Goal: Information Seeking & Learning: Learn about a topic

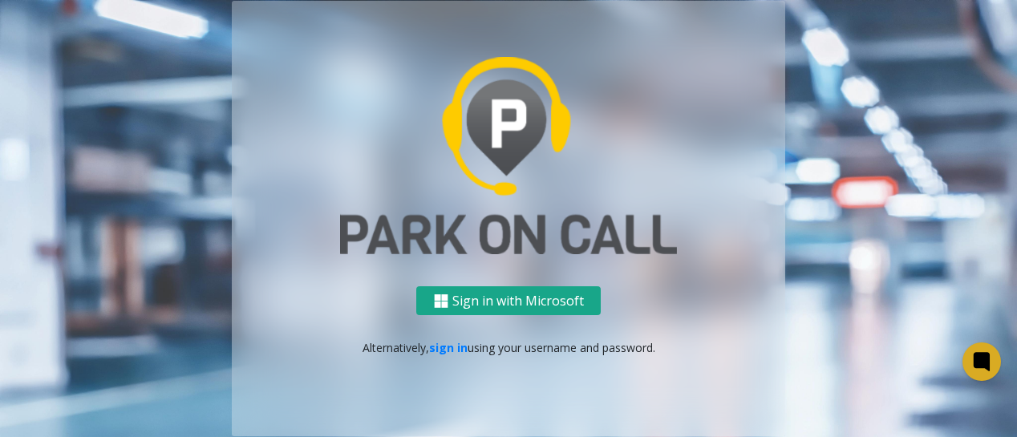
click at [526, 300] on button "Sign in with Microsoft" at bounding box center [508, 301] width 185 height 30
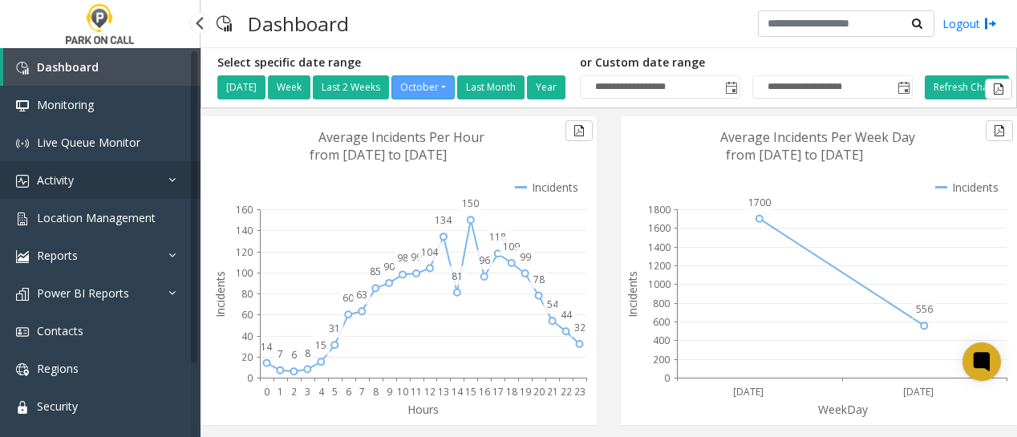
click at [64, 175] on span "Activity" at bounding box center [55, 180] width 37 height 15
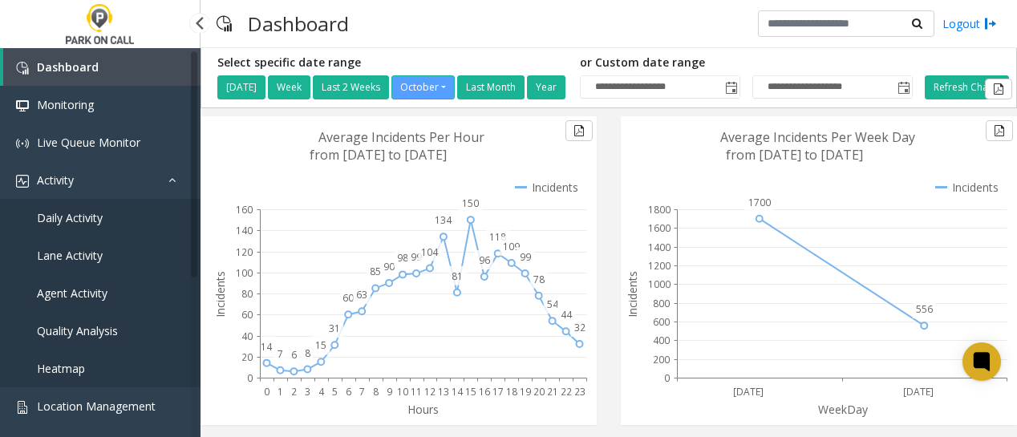
click at [59, 293] on span "Agent Activity" at bounding box center [72, 293] width 71 height 15
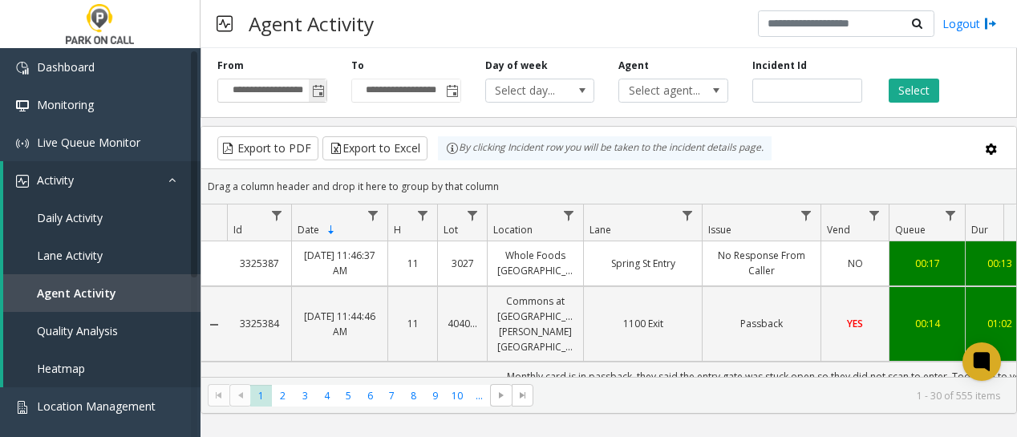
click at [319, 91] on span "Toggle popup" at bounding box center [318, 91] width 13 height 13
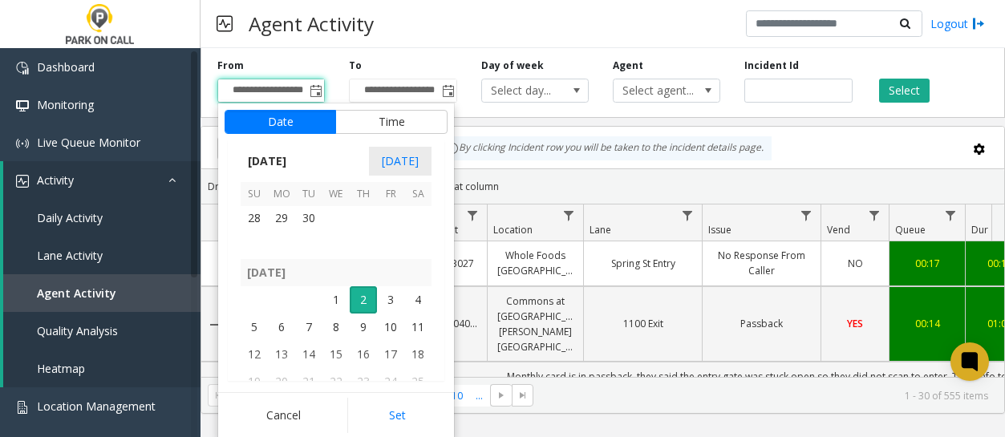
scroll to position [288003, 0]
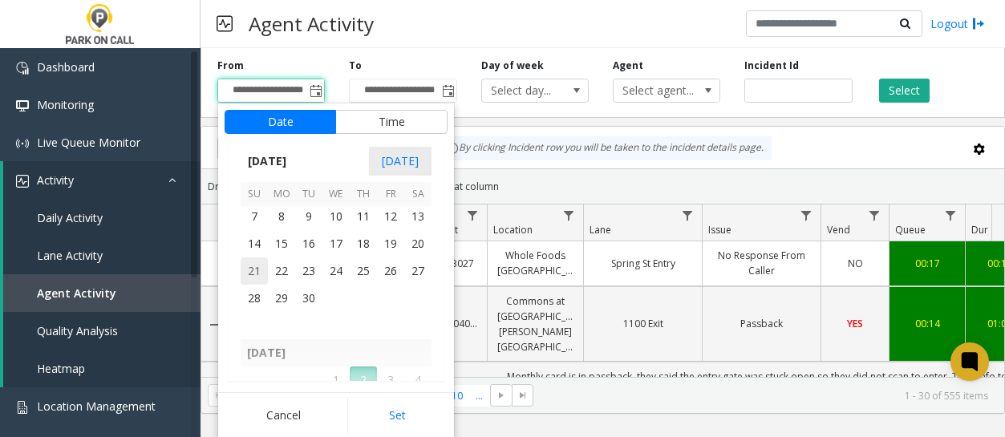
click at [258, 272] on span "21" at bounding box center [254, 271] width 27 height 27
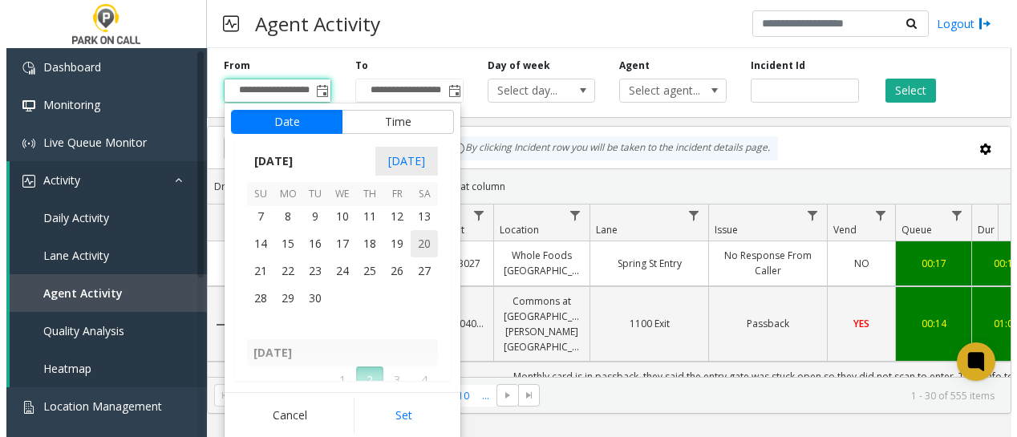
scroll to position [287973, 0]
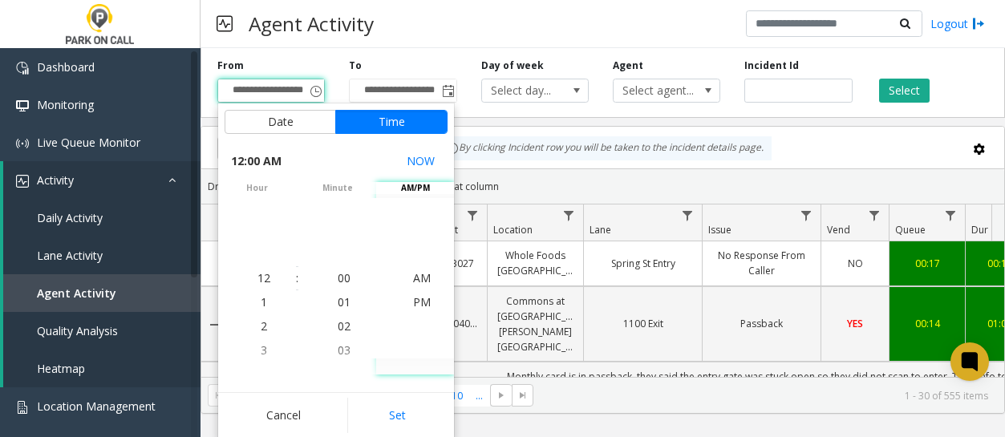
drag, startPoint x: 397, startPoint y: 419, endPoint x: 427, endPoint y: 400, distance: 35.4
click at [396, 420] on button "Set" at bounding box center [397, 415] width 101 height 35
type input "**********"
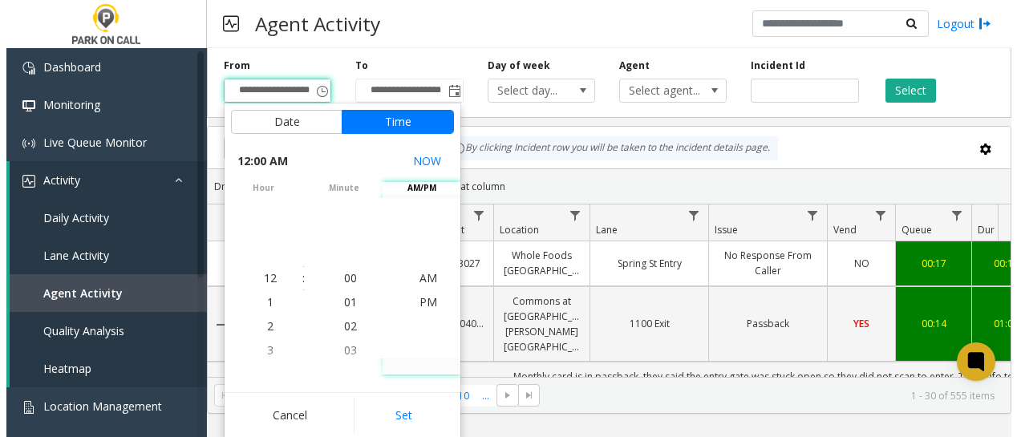
scroll to position [0, 2]
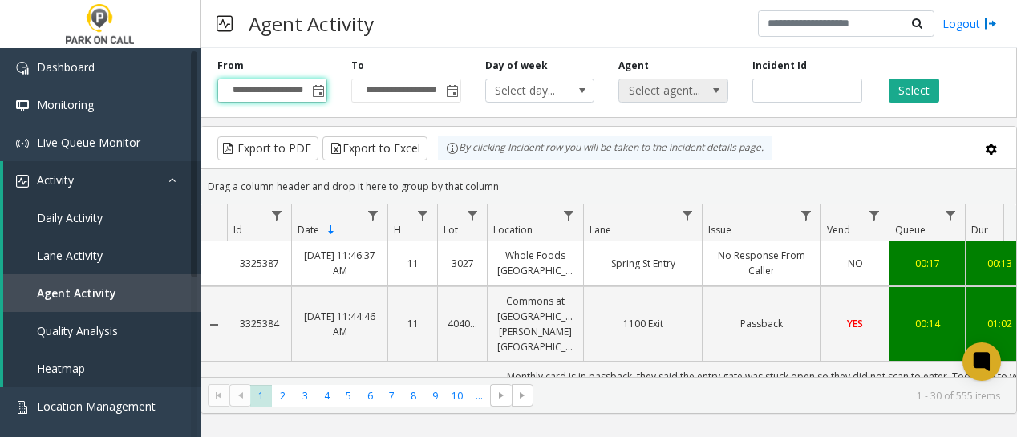
click at [718, 93] on span at bounding box center [716, 90] width 13 height 13
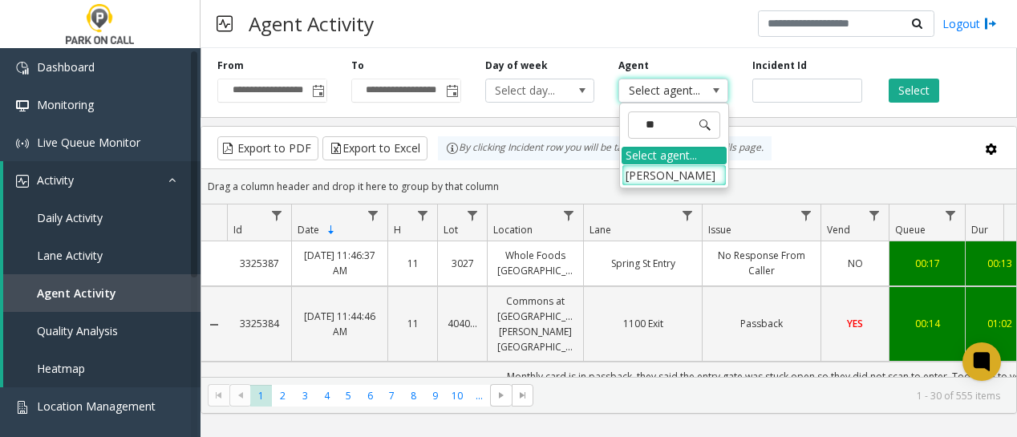
type input "***"
click at [664, 181] on li "[PERSON_NAME]" at bounding box center [674, 175] width 105 height 22
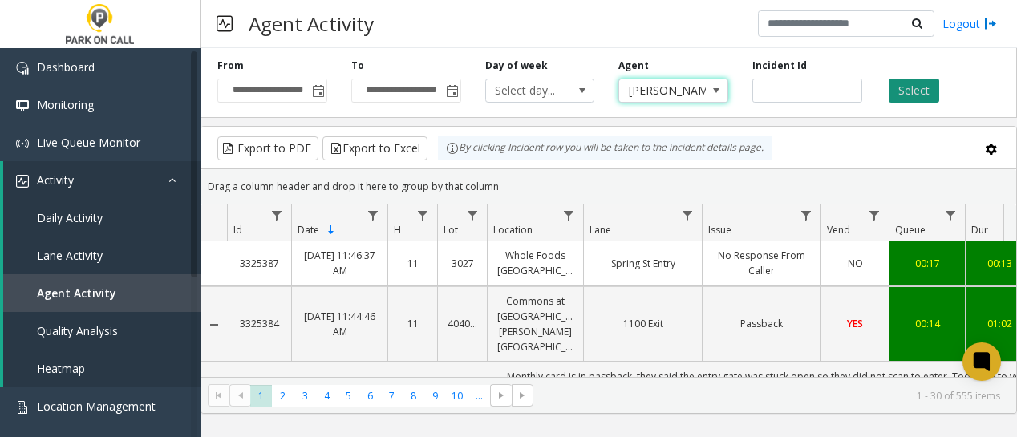
click at [911, 95] on button "Select" at bounding box center [914, 91] width 51 height 24
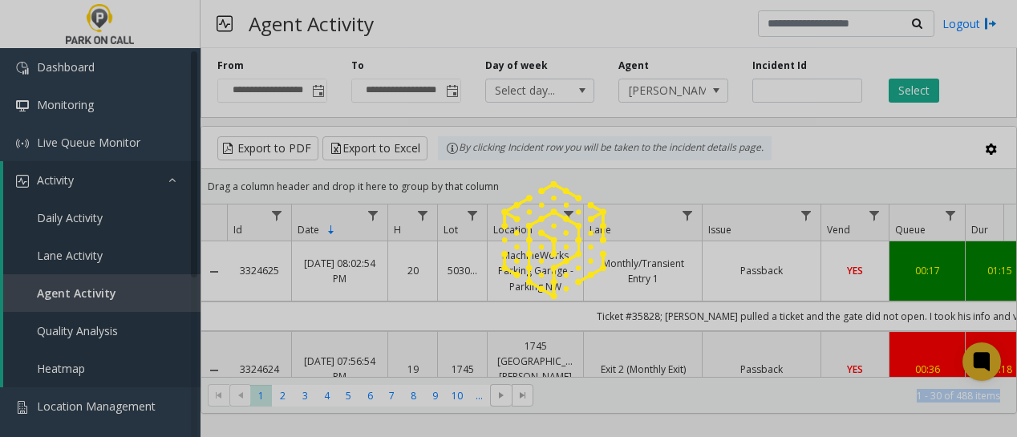
drag, startPoint x: 593, startPoint y: 414, endPoint x: 852, endPoint y: 416, distance: 259.2
click at [855, 416] on app-root "**********" at bounding box center [508, 218] width 1017 height 437
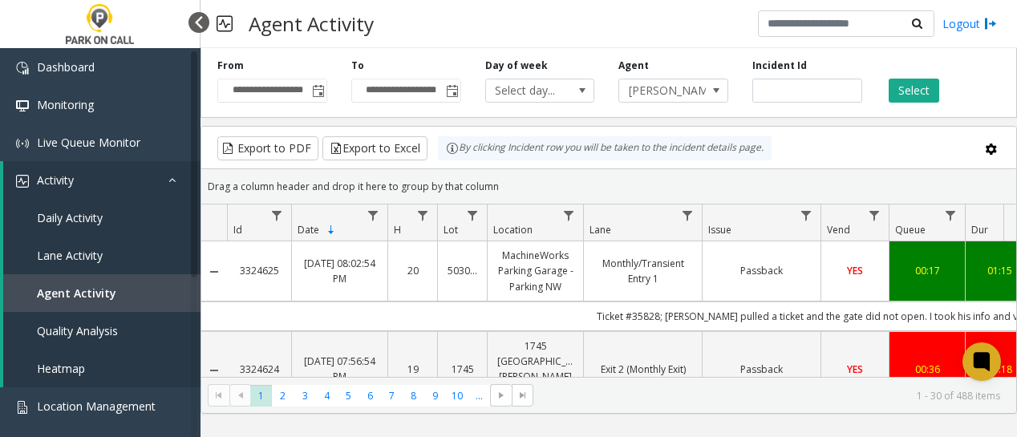
click at [201, 26] on div at bounding box center [199, 22] width 21 height 21
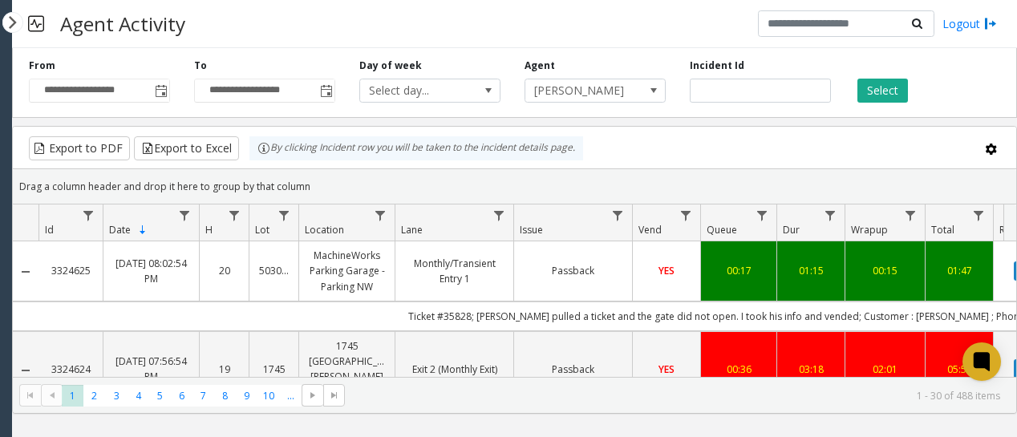
click at [562, 280] on td "Passback" at bounding box center [573, 272] width 119 height 60
click at [546, 274] on link "Passback" at bounding box center [573, 270] width 99 height 15
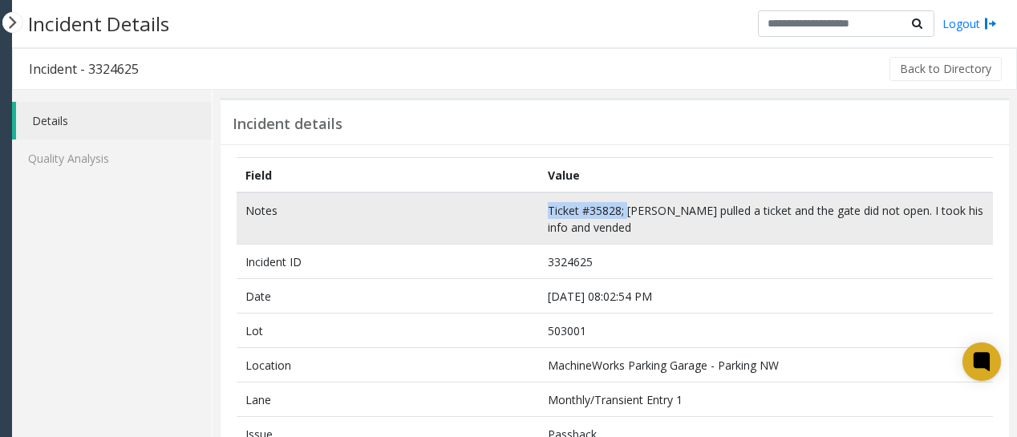
drag, startPoint x: 539, startPoint y: 209, endPoint x: 621, endPoint y: 213, distance: 82.0
click at [621, 213] on td "Ticket #35828; [PERSON_NAME] pulled a ticket and the gate did not open. I took …" at bounding box center [766, 219] width 454 height 52
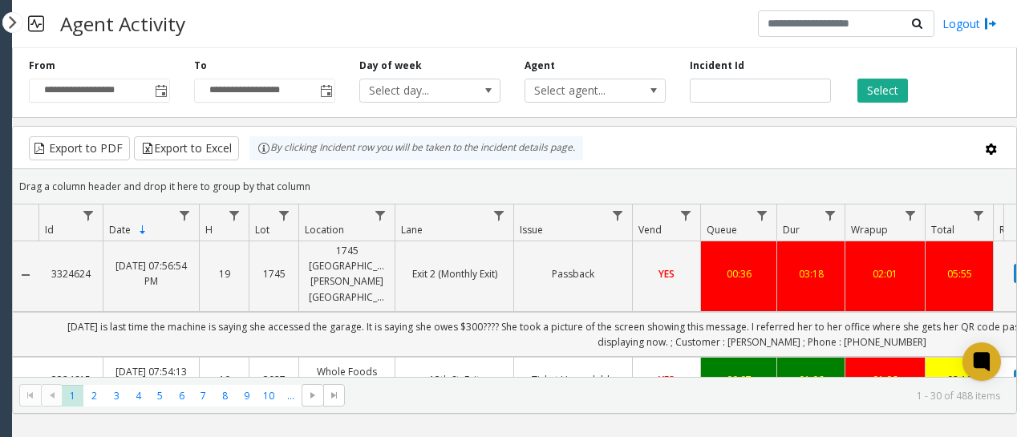
scroll to position [80, 0]
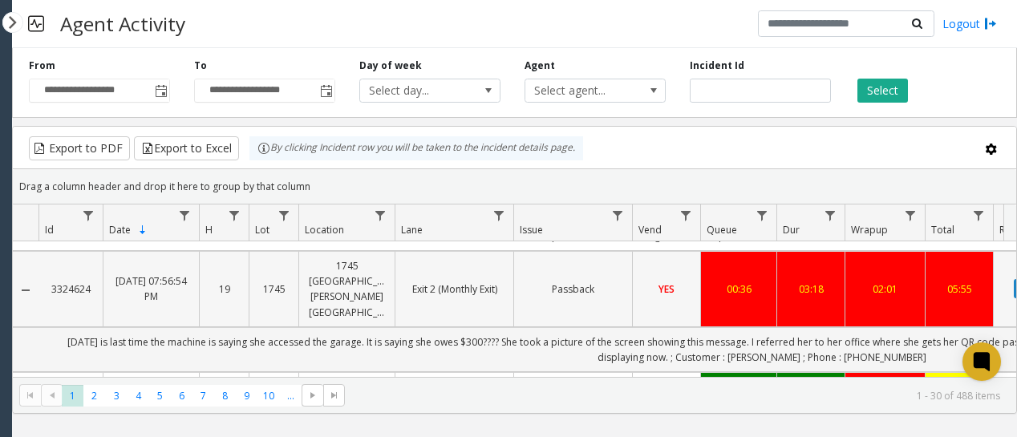
click at [589, 288] on link "Passback" at bounding box center [573, 289] width 99 height 15
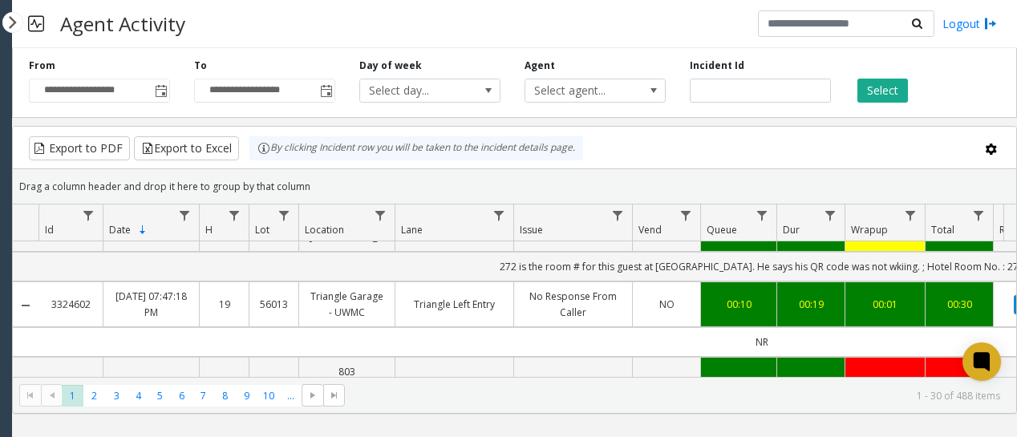
scroll to position [241, 0]
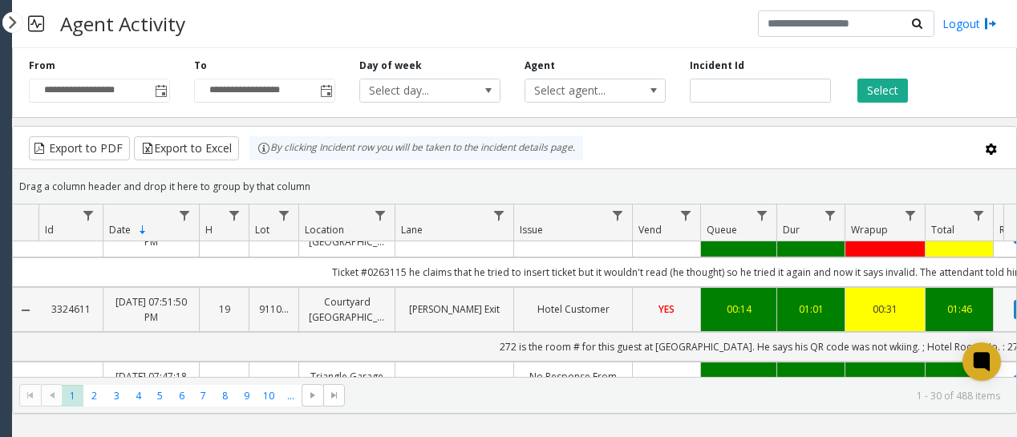
click at [468, 331] on td "[PERSON_NAME] Exit" at bounding box center [454, 309] width 119 height 45
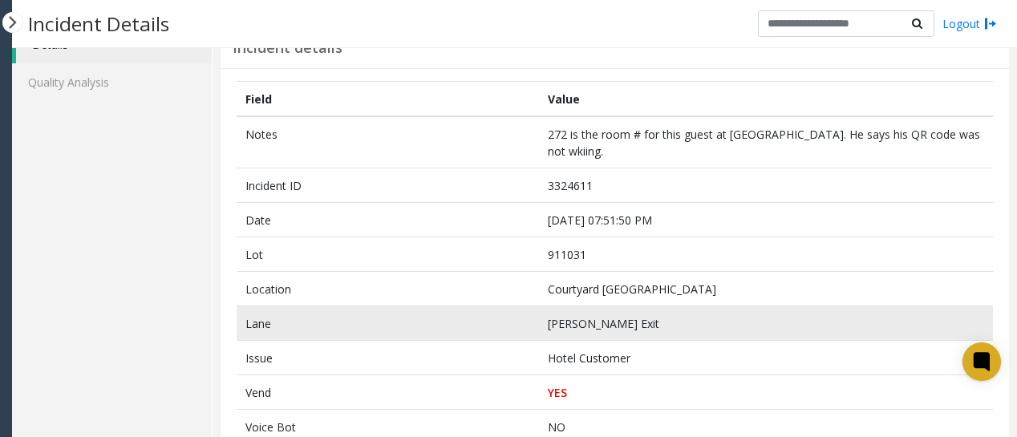
scroll to position [80, 0]
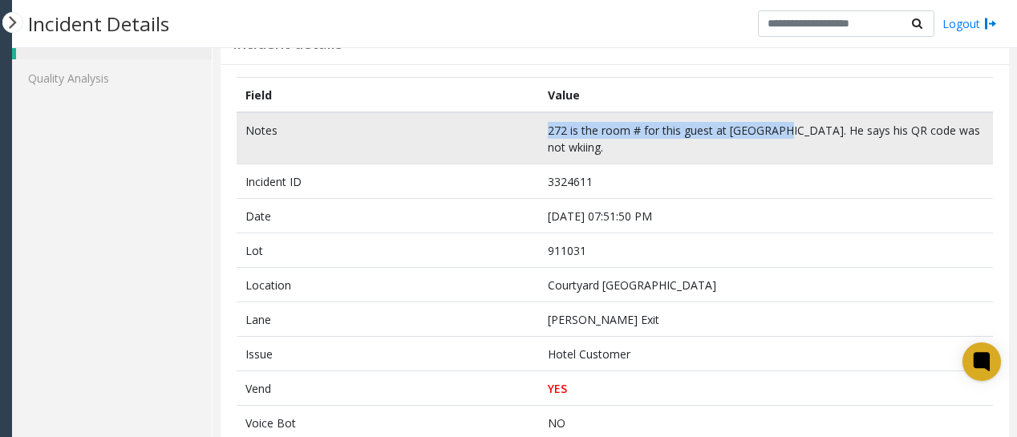
drag, startPoint x: 540, startPoint y: 132, endPoint x: 773, endPoint y: 139, distance: 233.6
click at [773, 139] on td "272 is the room # for this guest at [GEOGRAPHIC_DATA]. He says his QR code was …" at bounding box center [766, 138] width 454 height 52
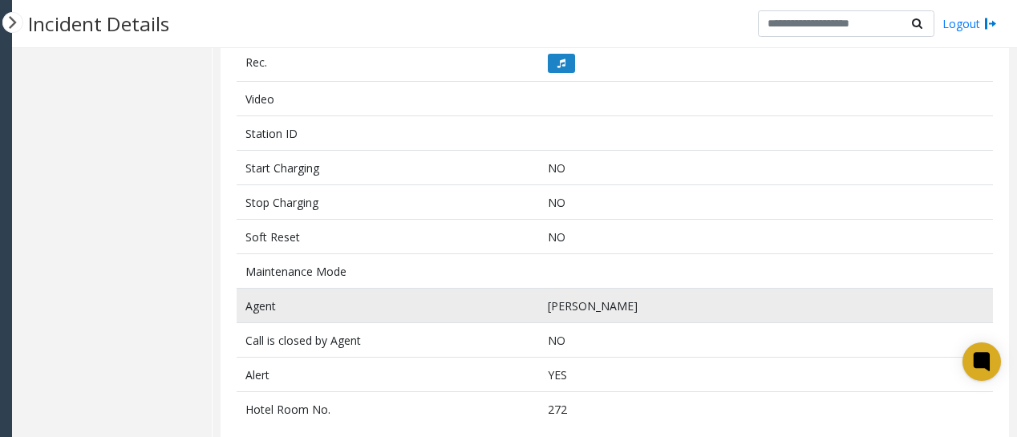
scroll to position [759, 0]
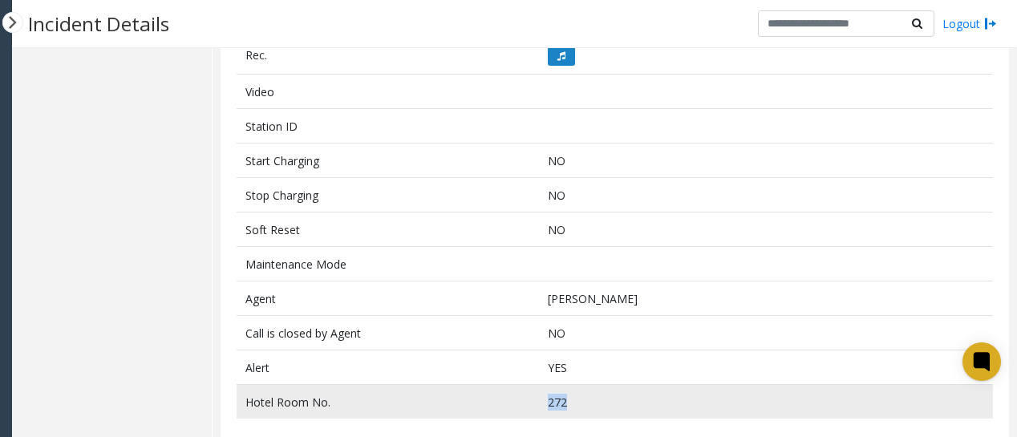
drag, startPoint x: 584, startPoint y: 386, endPoint x: 517, endPoint y: 389, distance: 67.5
click at [517, 389] on tr "[GEOGRAPHIC_DATA] No. 272" at bounding box center [615, 402] width 757 height 35
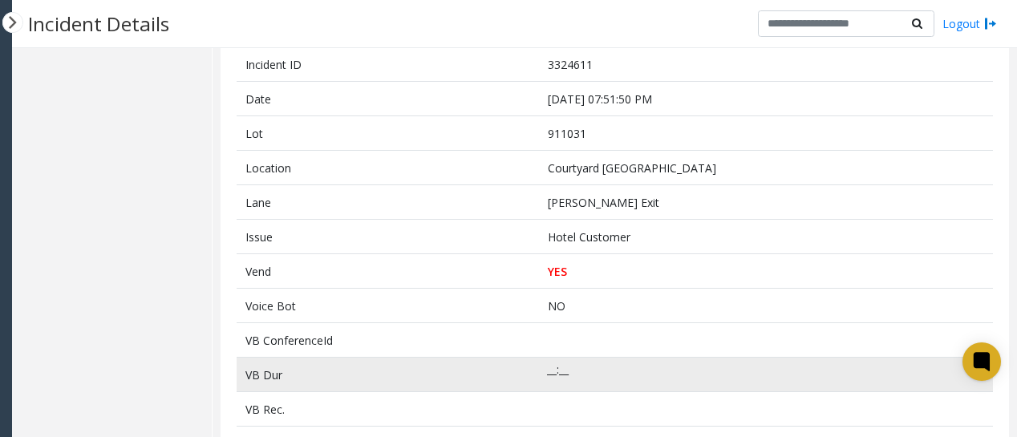
scroll to position [0, 0]
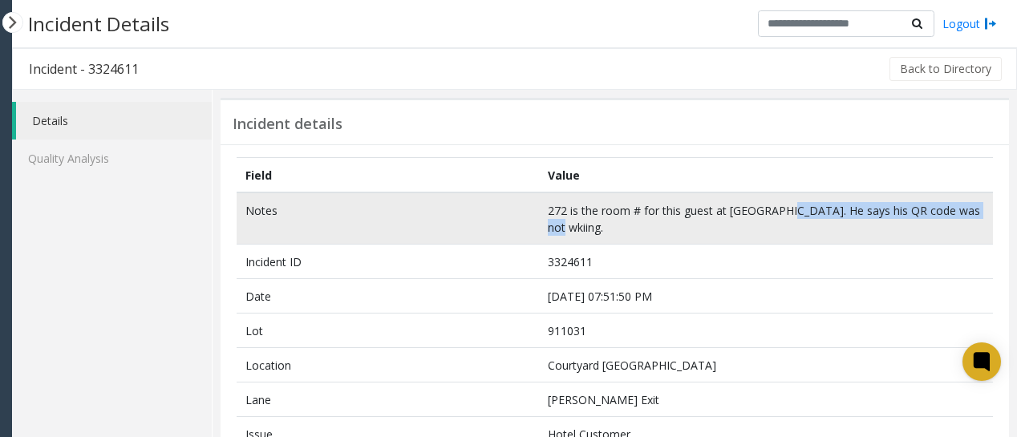
drag, startPoint x: 777, startPoint y: 212, endPoint x: 972, endPoint y: 224, distance: 195.3
click at [972, 224] on td "272 is the room # for this guest at [GEOGRAPHIC_DATA]. He says his QR code was …" at bounding box center [766, 219] width 454 height 52
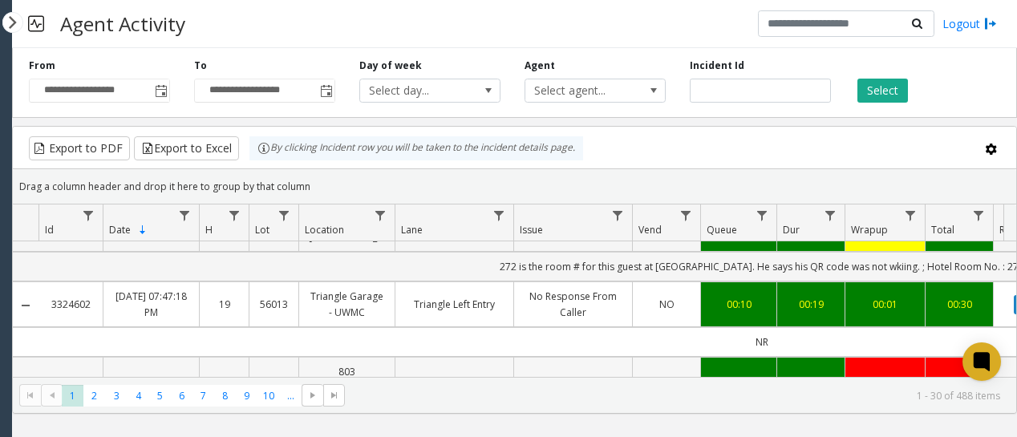
scroll to position [401, 0]
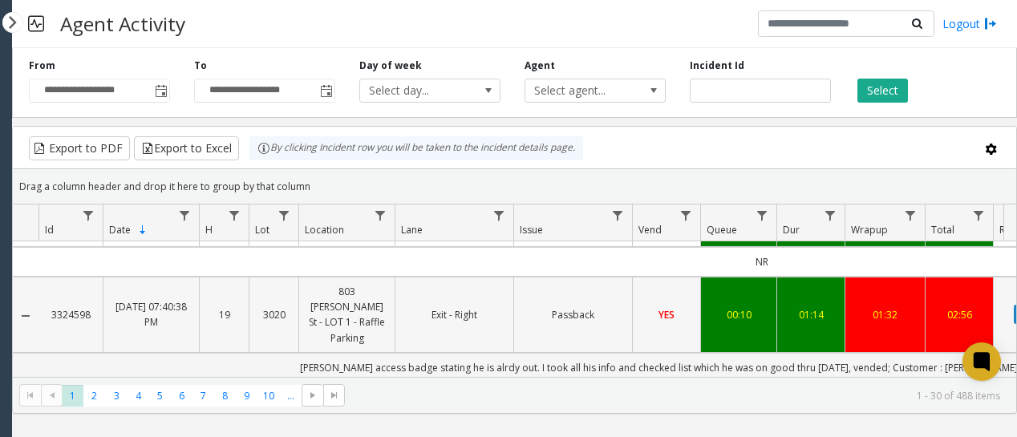
click at [622, 336] on td "Passback" at bounding box center [573, 315] width 119 height 76
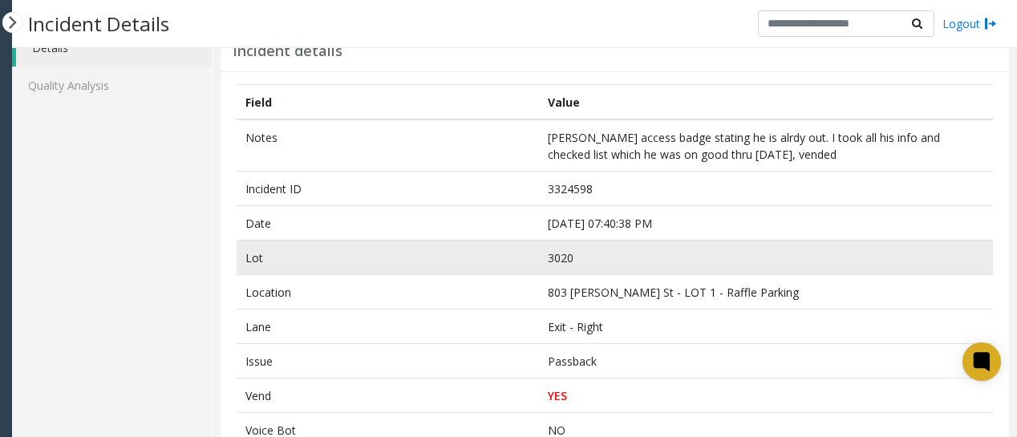
scroll to position [80, 0]
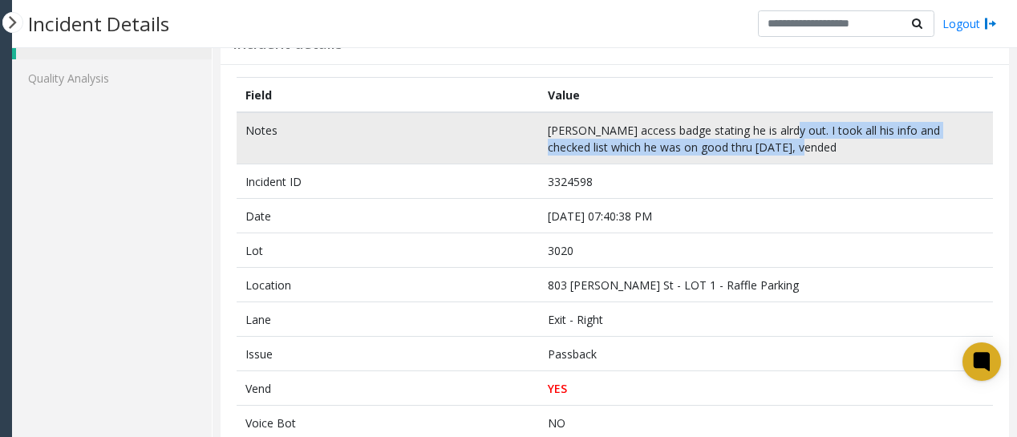
drag, startPoint x: 786, startPoint y: 130, endPoint x: 946, endPoint y: 146, distance: 160.5
click at [946, 146] on td "[PERSON_NAME] access badge stating he is alrdy out. I took all his info and che…" at bounding box center [766, 138] width 454 height 52
click at [830, 146] on td "[PERSON_NAME] access badge stating he is alrdy out. I took all his info and che…" at bounding box center [766, 138] width 454 height 52
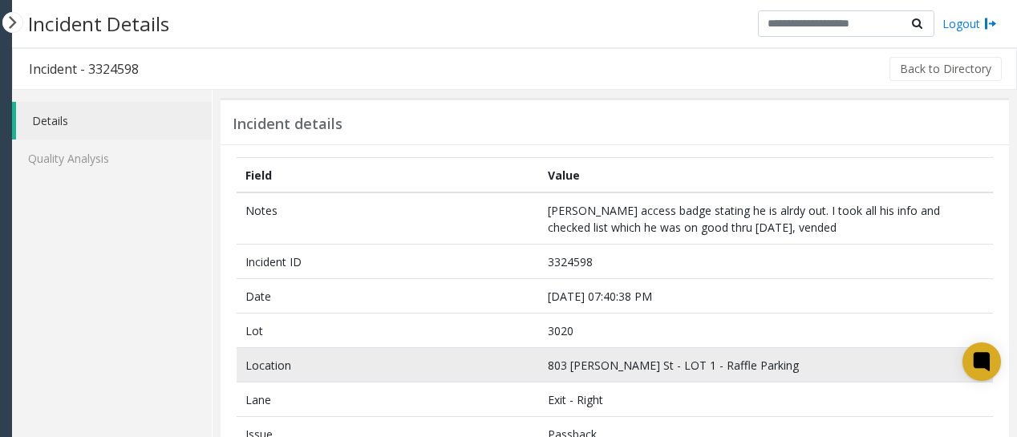
scroll to position [160, 0]
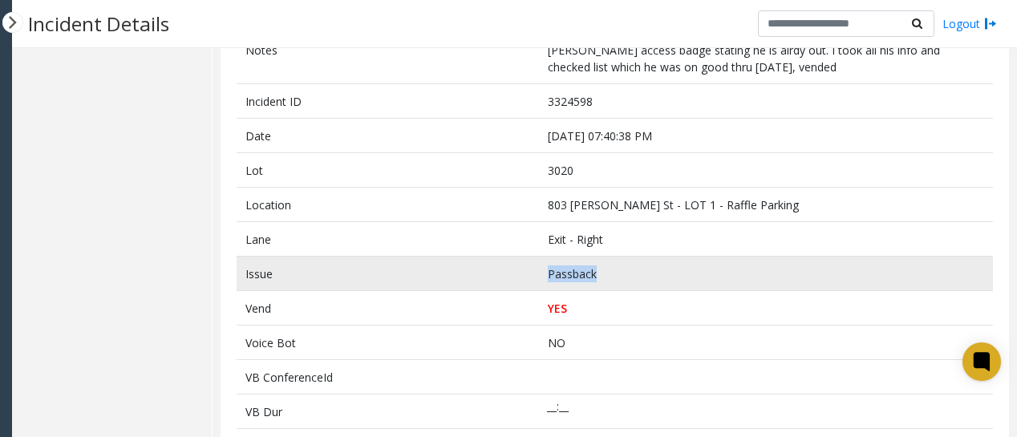
drag, startPoint x: 596, startPoint y: 271, endPoint x: 515, endPoint y: 275, distance: 81.1
click at [515, 275] on tr "Issue Passback" at bounding box center [615, 274] width 757 height 35
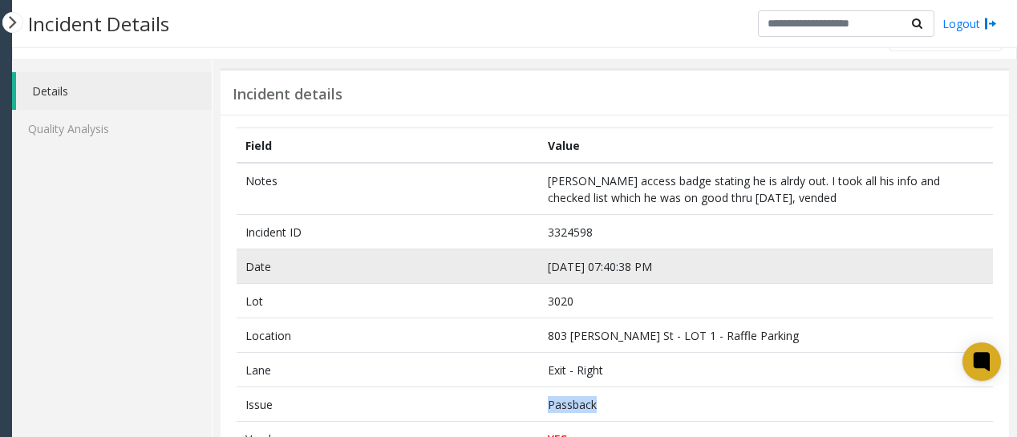
scroll to position [0, 0]
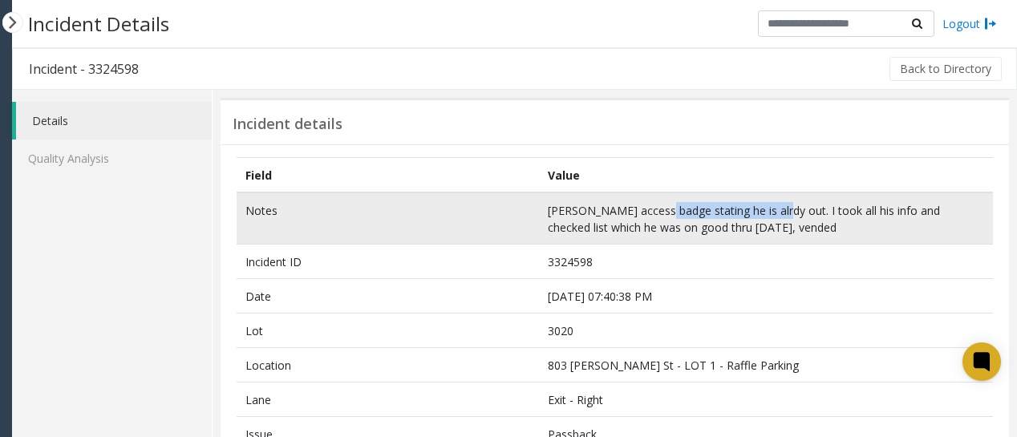
drag, startPoint x: 652, startPoint y: 213, endPoint x: 767, endPoint y: 217, distance: 114.8
click at [767, 217] on td "[PERSON_NAME] access badge stating he is alrdy out. I took all his info and che…" at bounding box center [766, 219] width 454 height 52
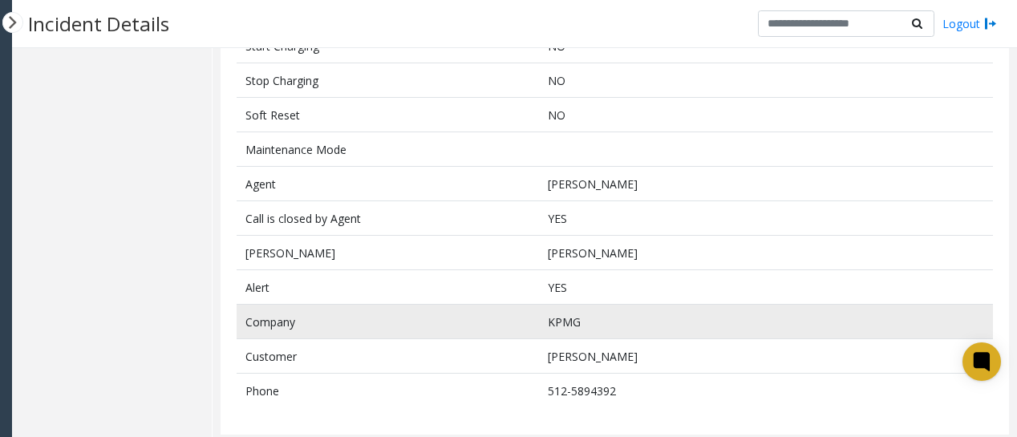
scroll to position [879, 0]
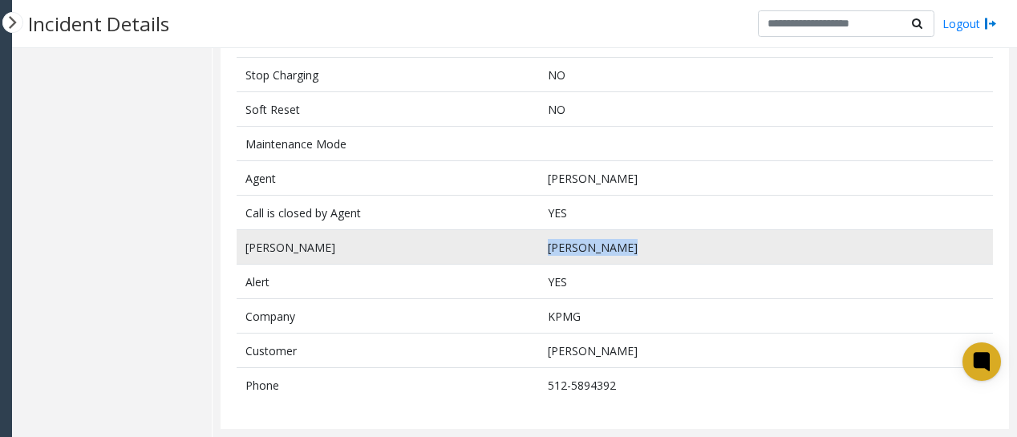
drag, startPoint x: 550, startPoint y: 244, endPoint x: 707, endPoint y: 250, distance: 157.4
click at [707, 250] on td "[PERSON_NAME]" at bounding box center [766, 247] width 454 height 35
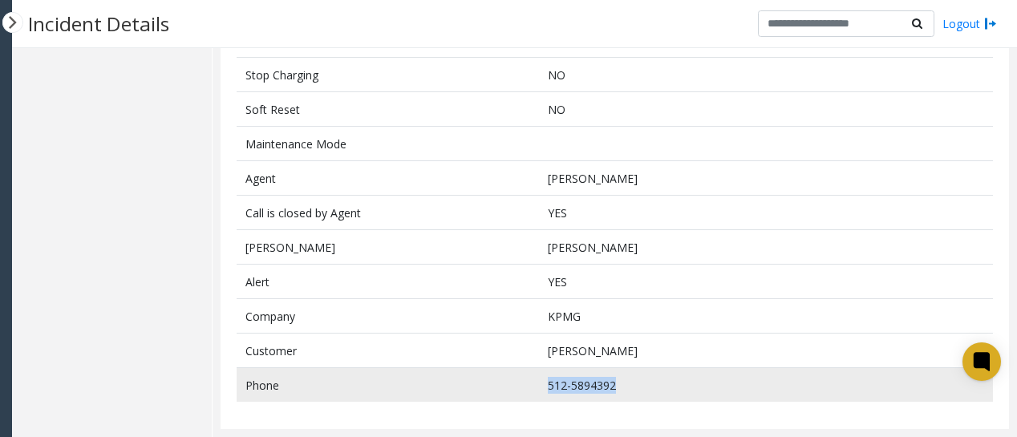
drag, startPoint x: 556, startPoint y: 383, endPoint x: 660, endPoint y: 388, distance: 103.6
click at [658, 388] on td "512-5894392" at bounding box center [766, 385] width 454 height 35
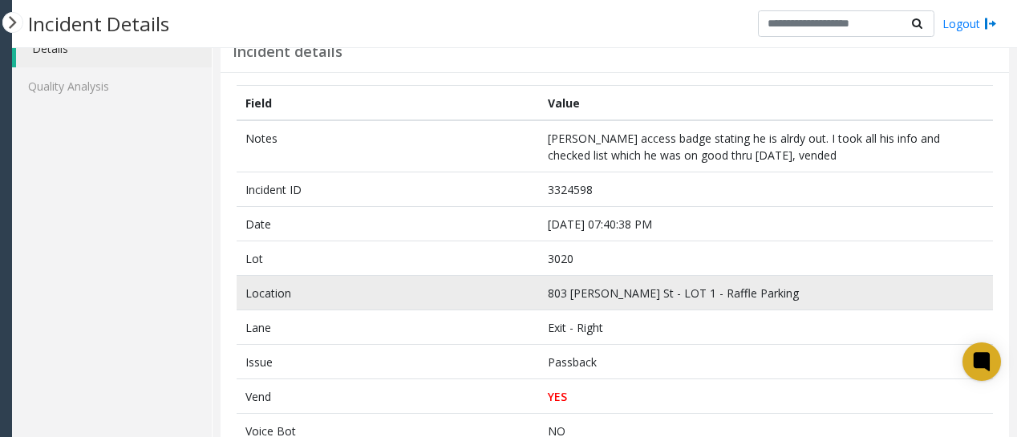
scroll to position [0, 0]
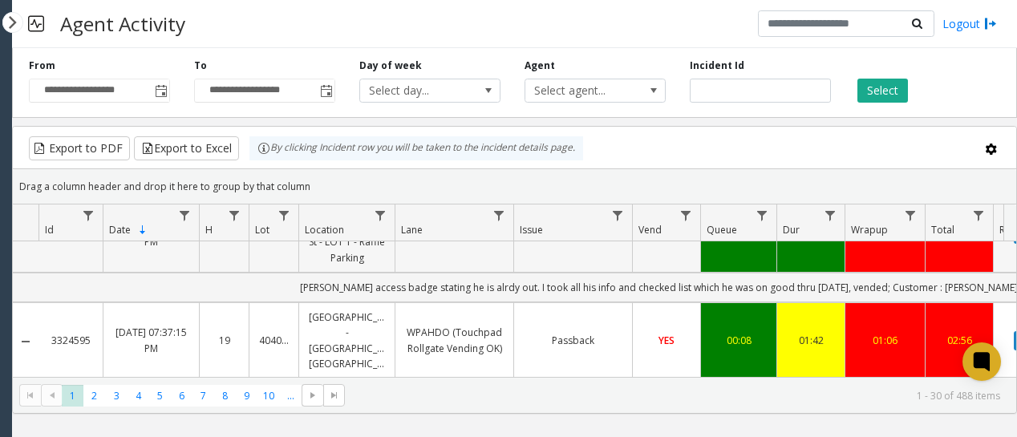
scroll to position [642, 0]
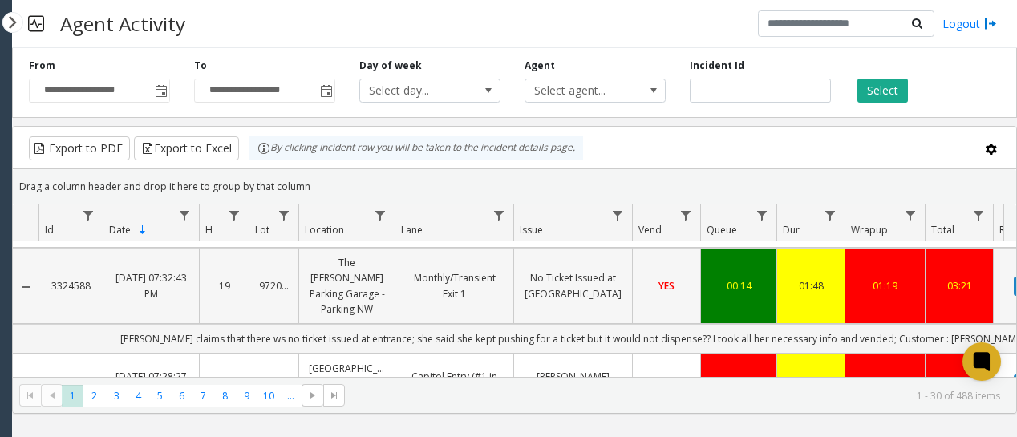
click at [505, 291] on td "Monthly/Transient Exit 1" at bounding box center [454, 286] width 119 height 76
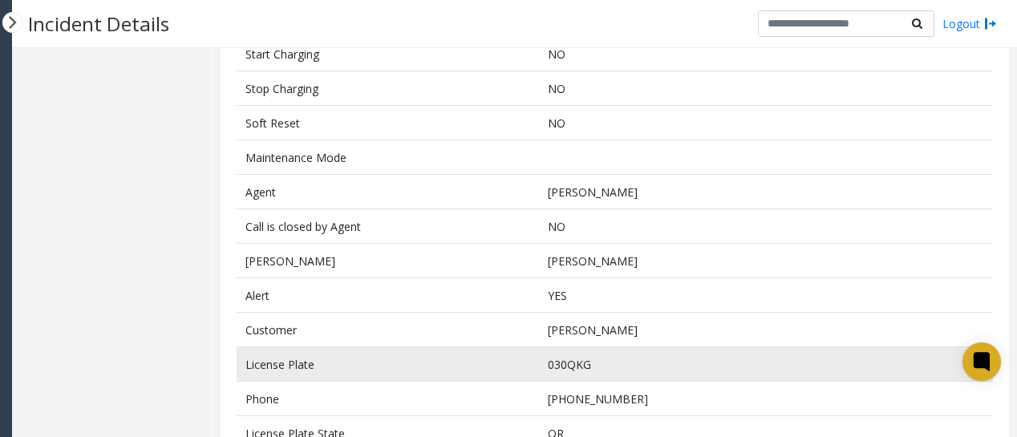
scroll to position [931, 0]
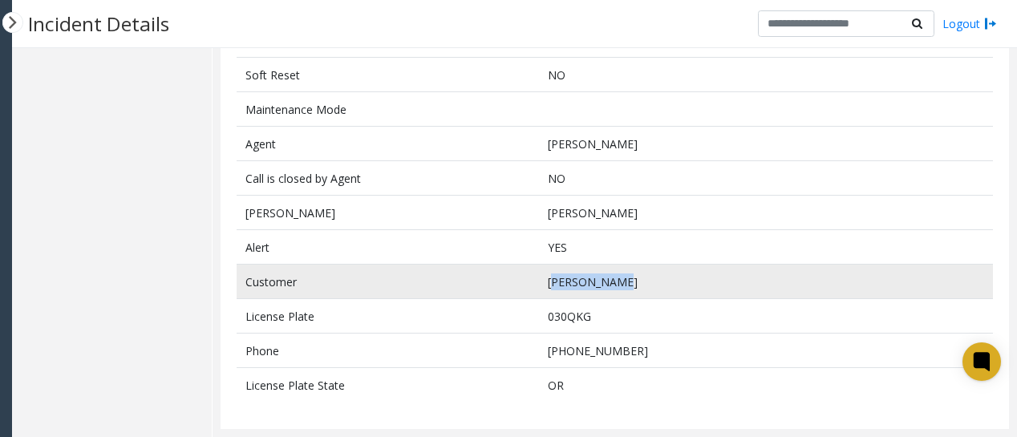
drag, startPoint x: 590, startPoint y: 283, endPoint x: 670, endPoint y: 288, distance: 80.4
click at [670, 288] on td "[PERSON_NAME]" at bounding box center [766, 282] width 454 height 35
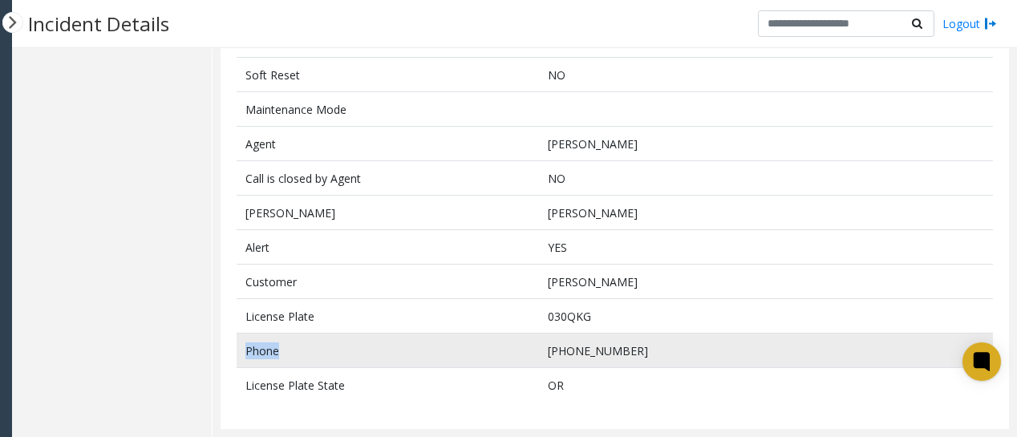
drag, startPoint x: 614, startPoint y: 329, endPoint x: 516, endPoint y: 339, distance: 98.4
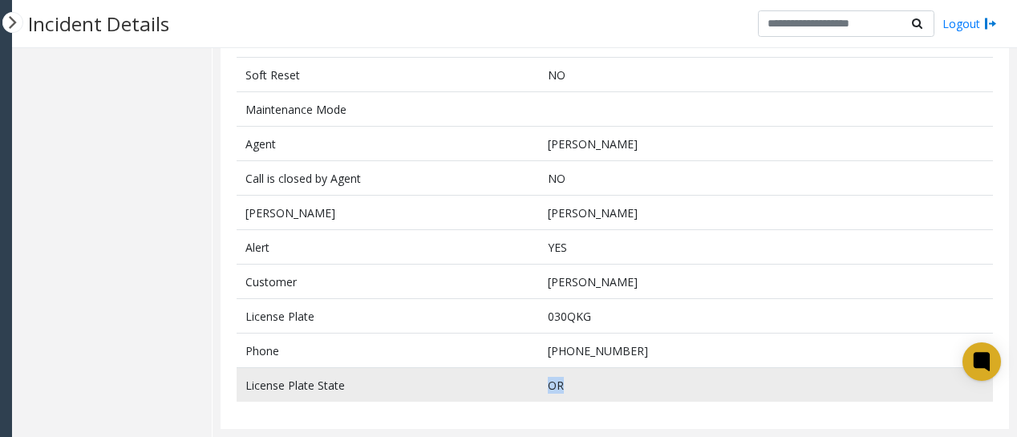
drag, startPoint x: 579, startPoint y: 392, endPoint x: 528, endPoint y: 395, distance: 50.7
click at [528, 395] on tr "License Plate State [US_STATE]" at bounding box center [615, 385] width 757 height 35
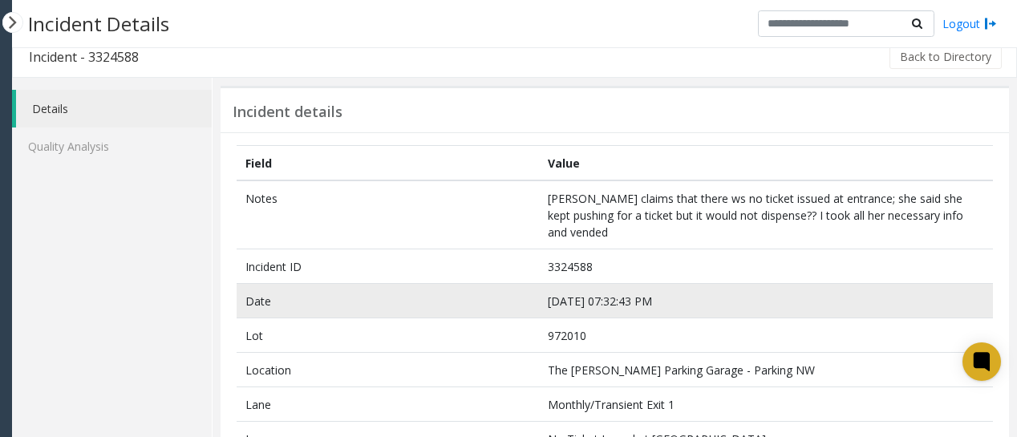
scroll to position [0, 0]
